Goal: Check status: Check status

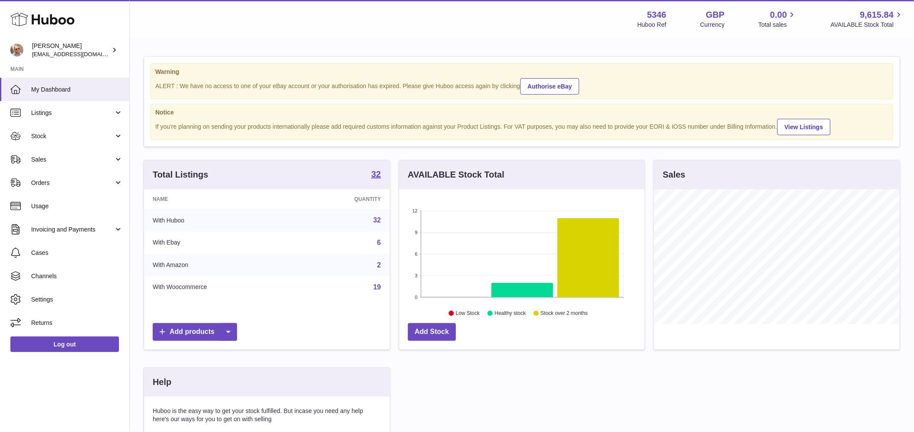
scroll to position [135, 246]
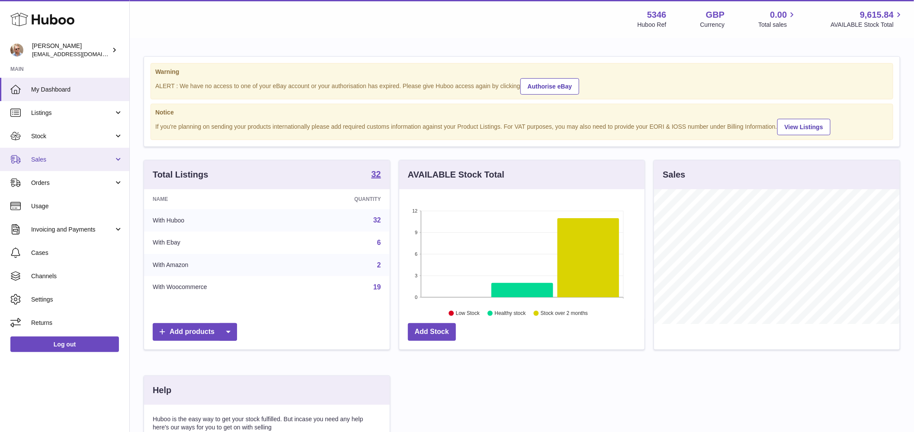
click at [64, 150] on link "Sales" at bounding box center [64, 159] width 129 height 23
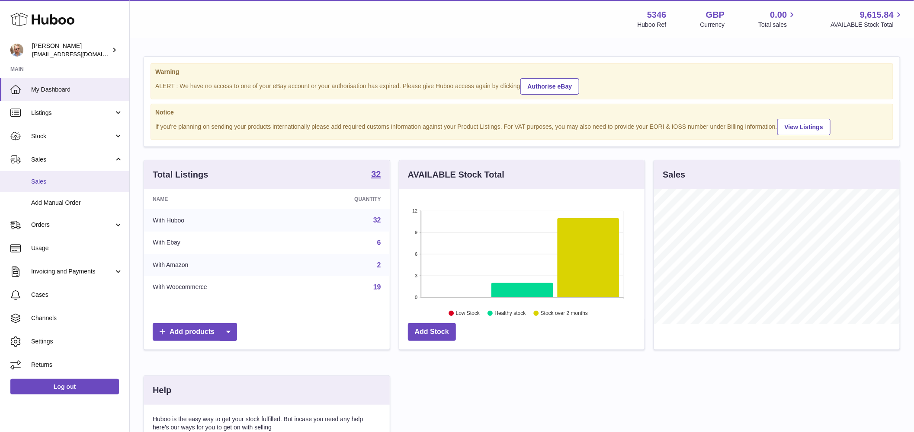
click at [60, 181] on span "Sales" at bounding box center [77, 182] width 92 height 8
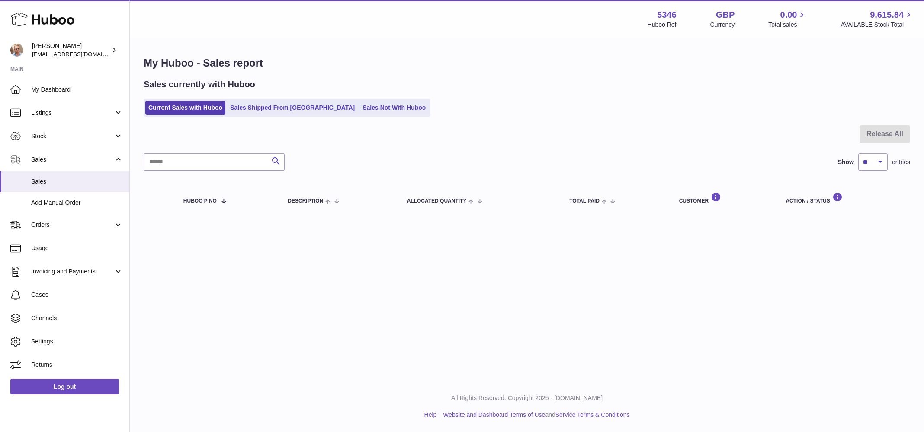
click at [669, 98] on div "Sales currently with Huboo Current Sales with Huboo Sales Shipped From [GEOGRAP…" at bounding box center [527, 98] width 766 height 38
click at [669, 98] on div "Sales currently with Huboo Current Sales with Huboo Sales Shipped From Huboo Sa…" at bounding box center [527, 98] width 766 height 38
click at [669, 100] on div "Sales currently with Huboo Current Sales with Huboo Sales Shipped From Huboo Sa…" at bounding box center [527, 98] width 766 height 38
click at [668, 101] on div "Current Sales with Huboo Sales Shipped From Huboo Sales Not With Huboo" at bounding box center [527, 108] width 766 height 18
